Goal: Task Accomplishment & Management: Use online tool/utility

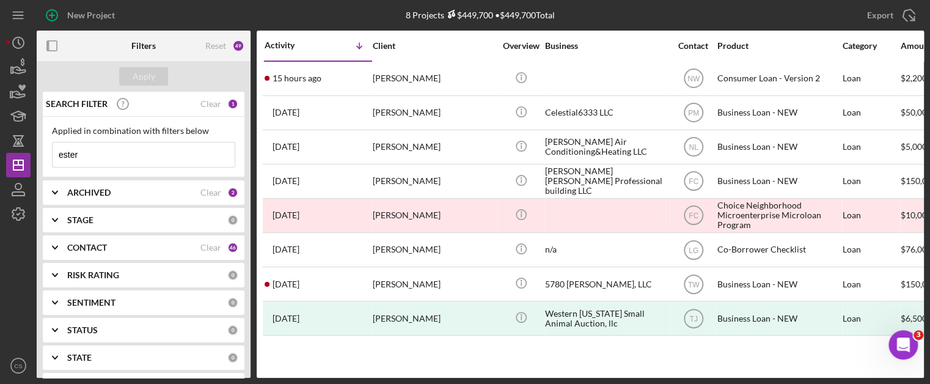
drag, startPoint x: 98, startPoint y: 156, endPoint x: 33, endPoint y: 159, distance: 64.9
click at [33, 159] on div "New Project 8 Projects $449,700 • $449,700 Total ester Export Icon/Export Filte…" at bounding box center [465, 189] width 918 height 378
type input "[PERSON_NAME]"
click at [152, 79] on div "Apply" at bounding box center [144, 76] width 23 height 18
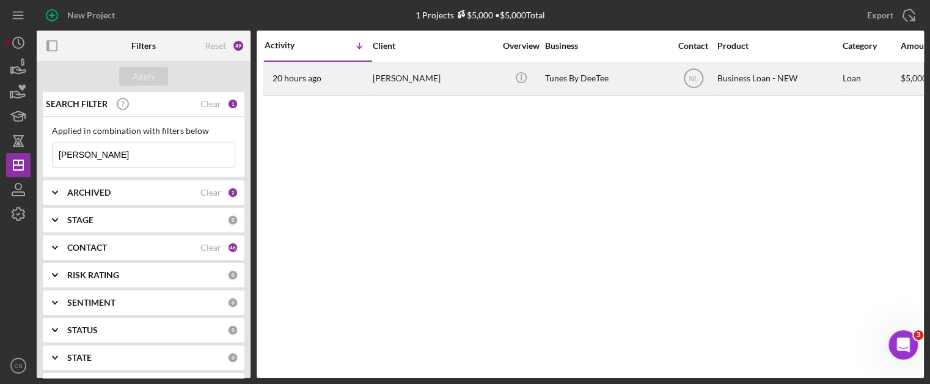
click at [289, 80] on time "20 hours ago" at bounding box center [297, 78] width 49 height 10
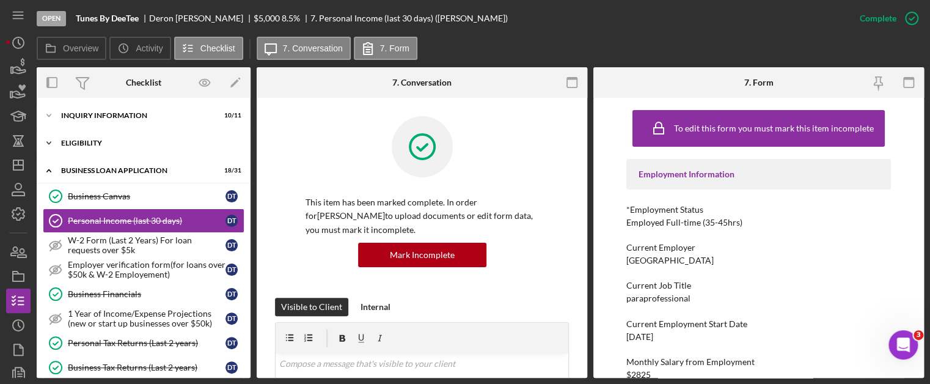
click at [50, 142] on polyline at bounding box center [49, 143] width 4 height 2
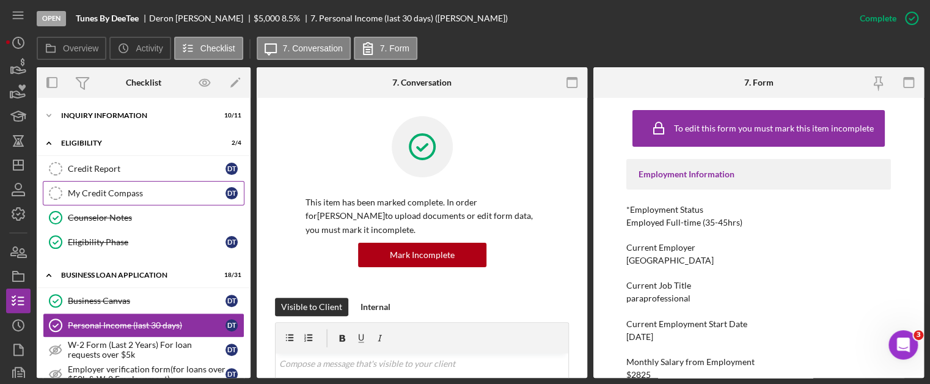
click at [54, 189] on icon "My Credit Compass" at bounding box center [55, 193] width 31 height 31
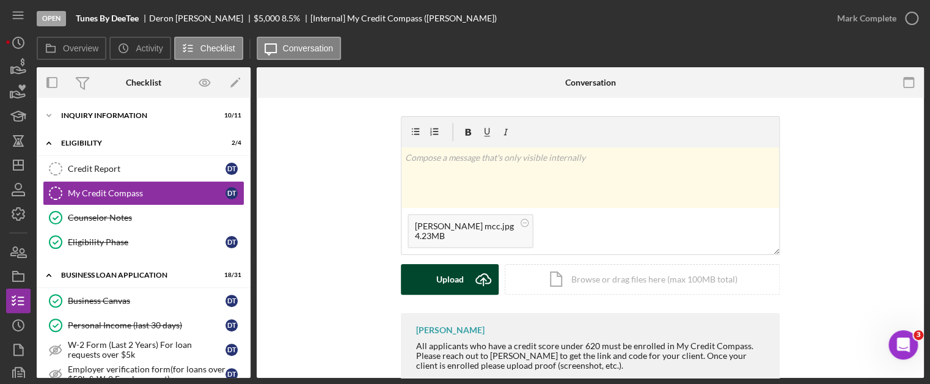
click at [477, 279] on icon "Icon/Upload" at bounding box center [483, 279] width 31 height 31
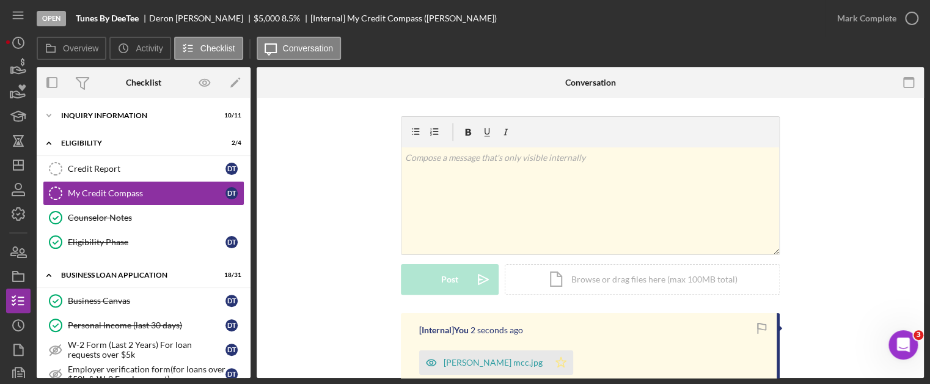
click at [549, 362] on icon "Icon/Star" at bounding box center [561, 362] width 24 height 24
click at [906, 15] on icon "button" at bounding box center [912, 18] width 31 height 31
